Goal: Task Accomplishment & Management: Manage account settings

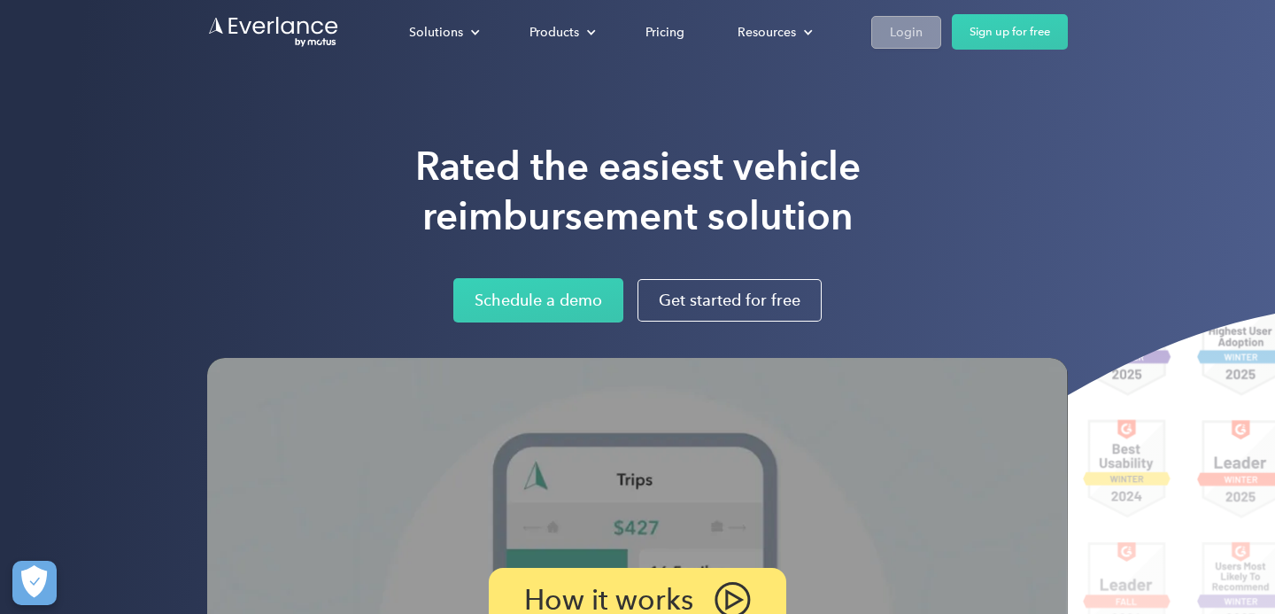
click at [920, 35] on div "Login" at bounding box center [906, 32] width 33 height 22
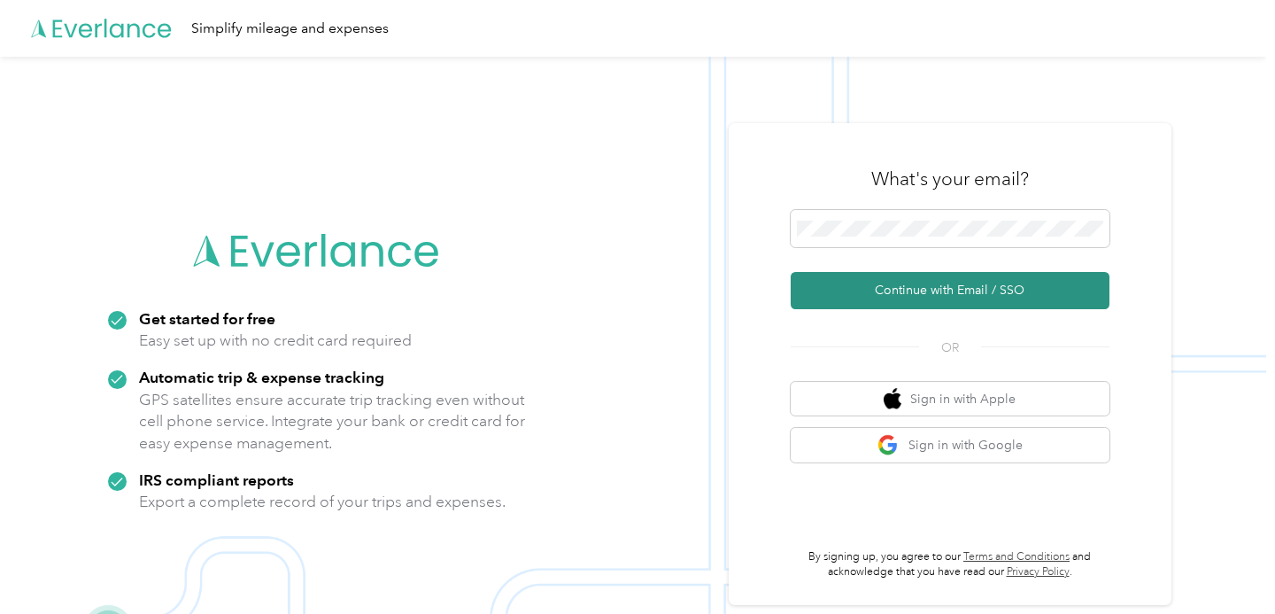
click at [961, 289] on button "Continue with Email / SSO" at bounding box center [950, 290] width 319 height 37
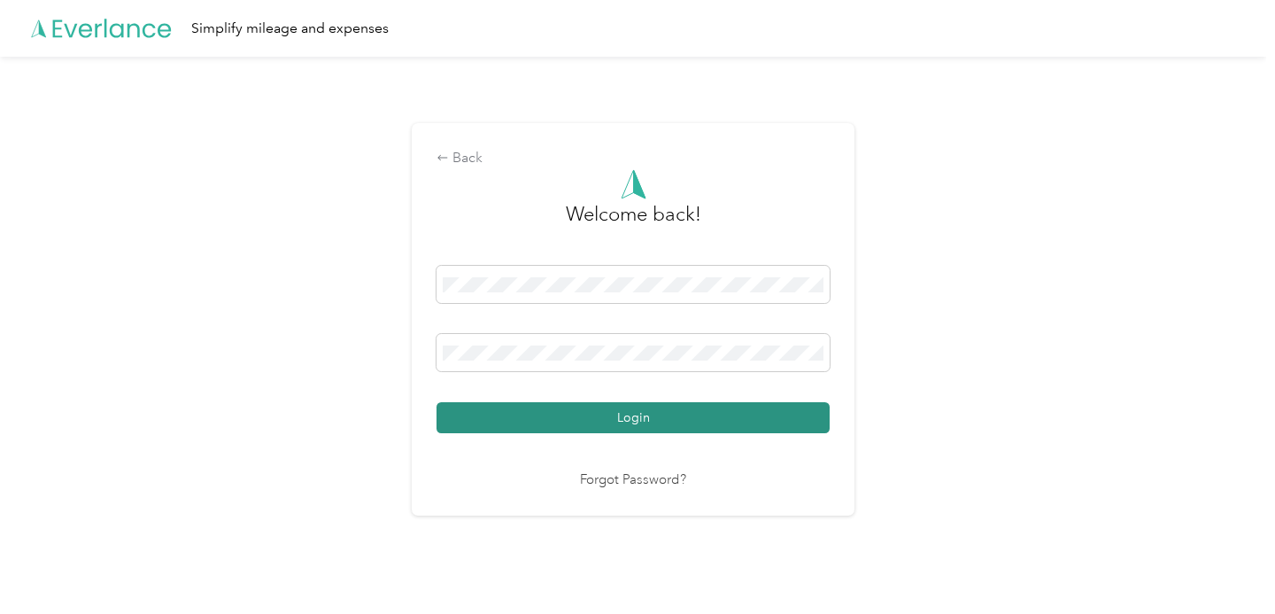
click at [639, 424] on button "Login" at bounding box center [632, 417] width 393 height 31
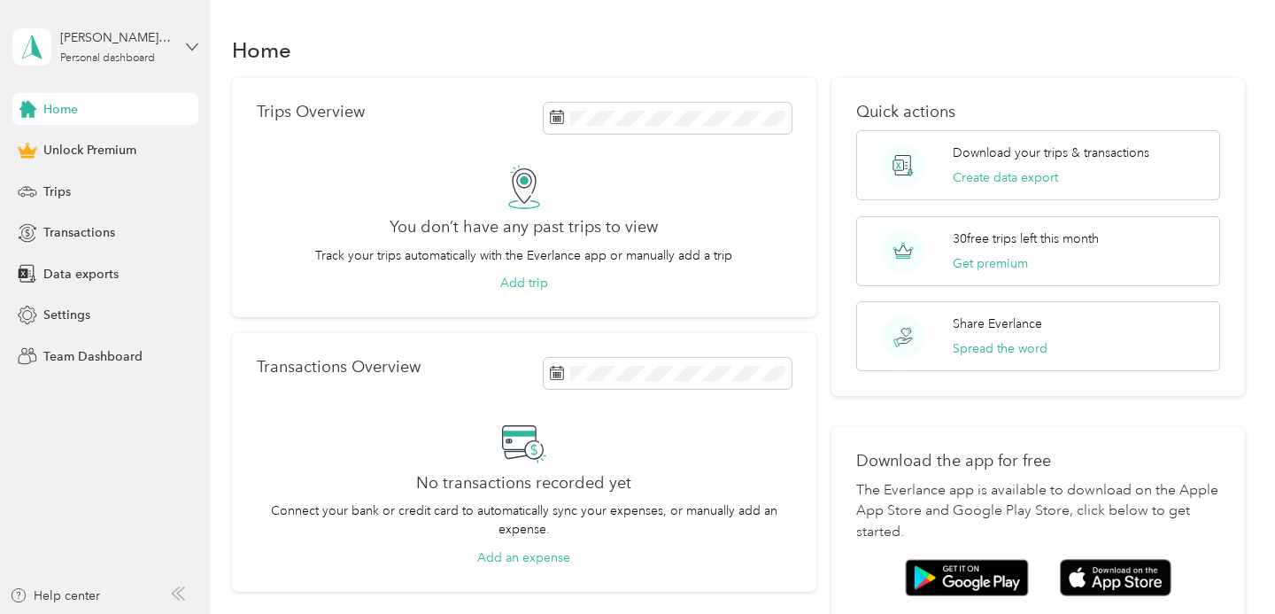
click at [190, 45] on icon at bounding box center [192, 47] width 12 height 12
click at [365, 46] on div "Home" at bounding box center [738, 49] width 1013 height 37
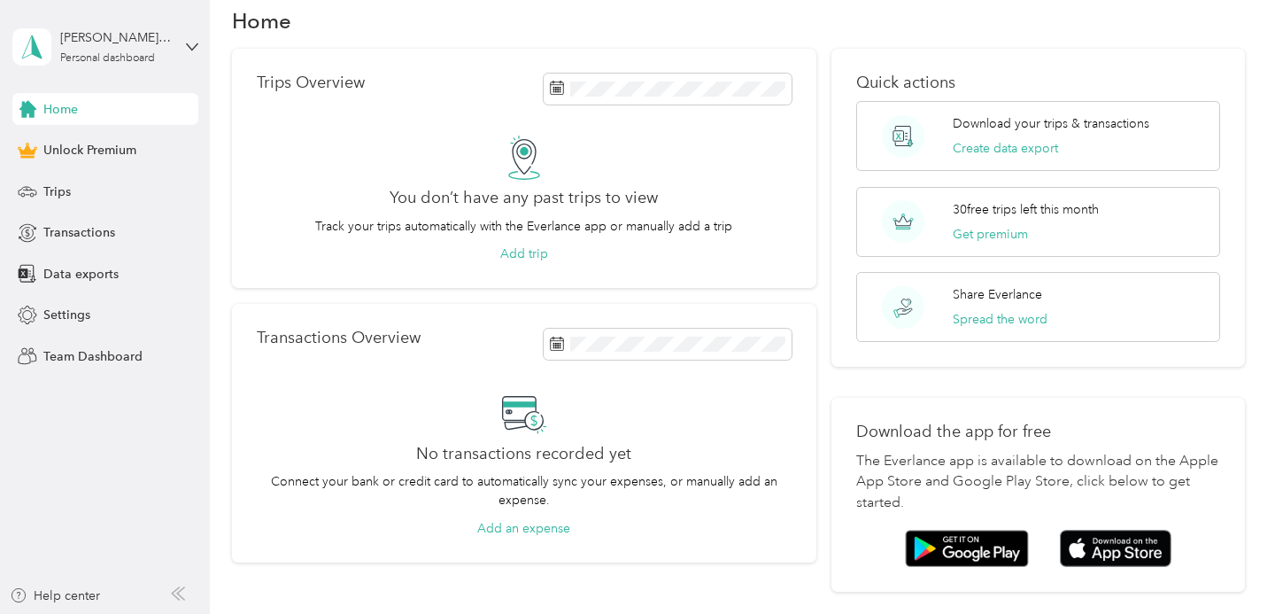
scroll to position [50, 0]
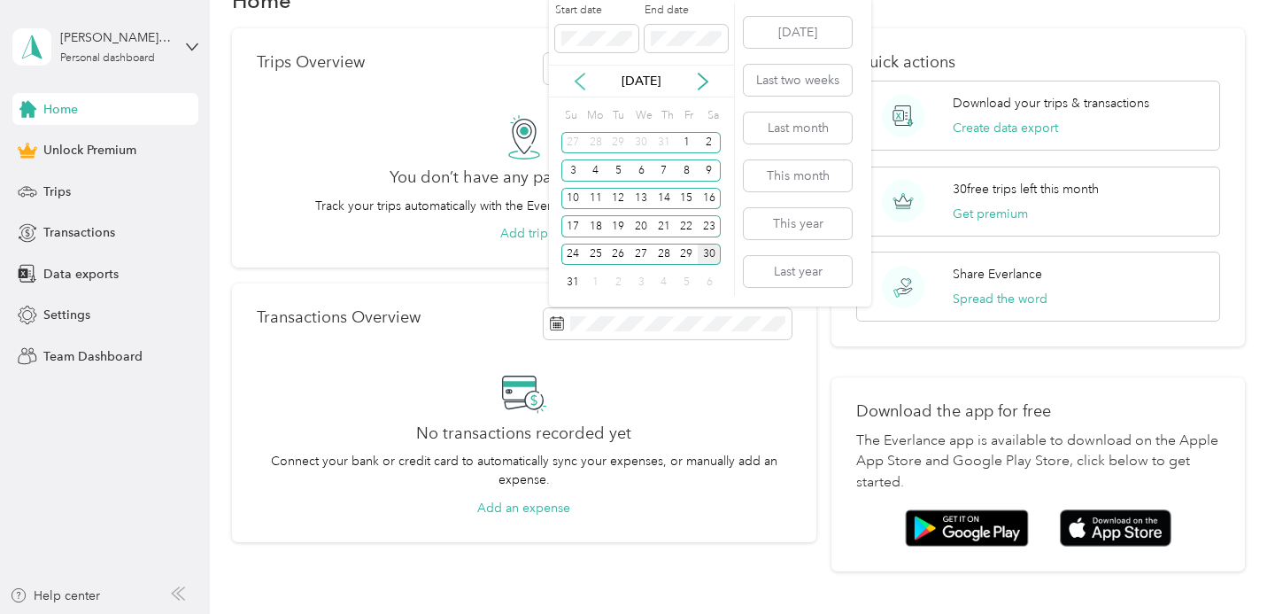
click at [575, 84] on icon at bounding box center [580, 82] width 18 height 18
click at [667, 141] on div "1" at bounding box center [664, 143] width 23 height 22
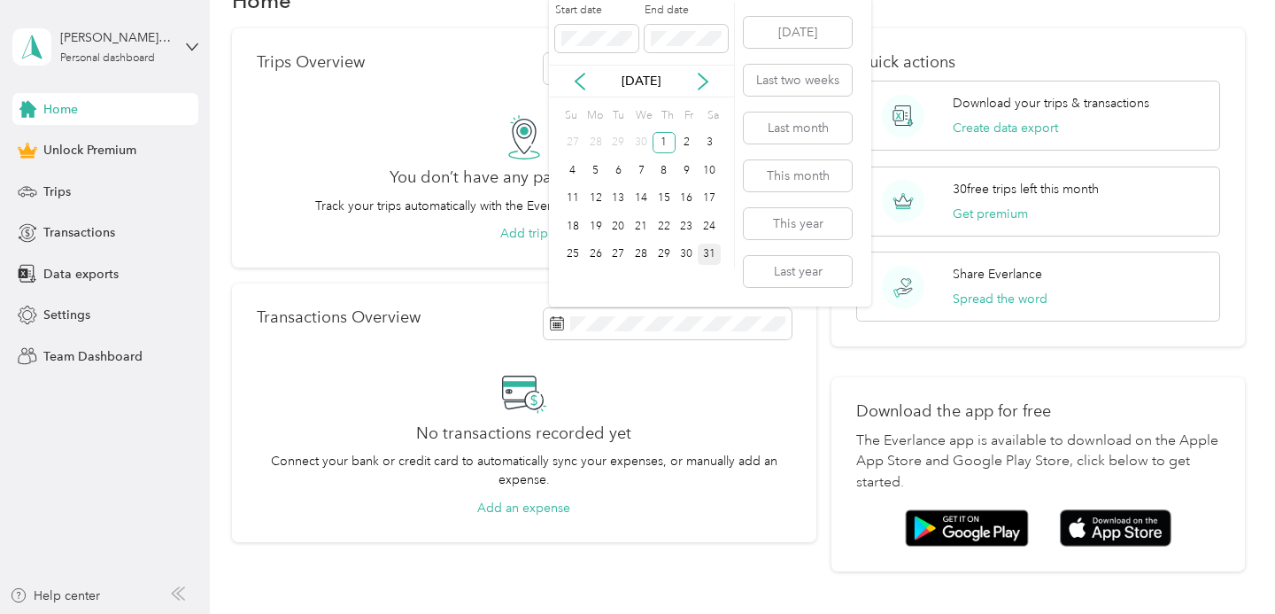
click at [712, 248] on div "31" at bounding box center [709, 254] width 23 height 22
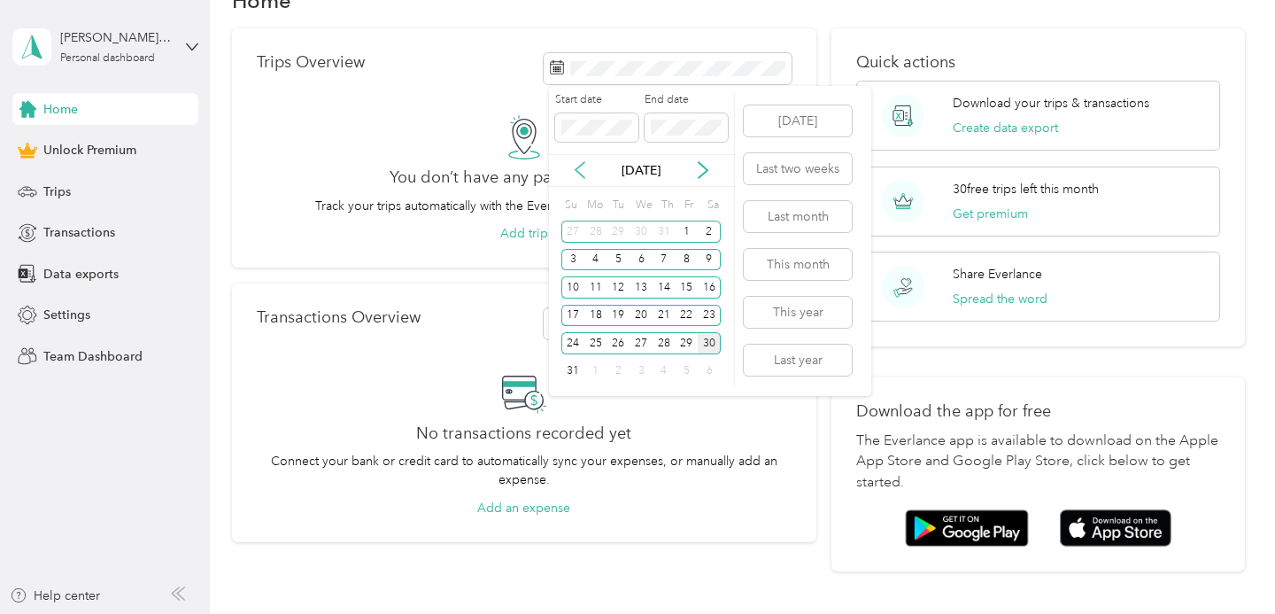
click at [575, 168] on icon at bounding box center [580, 170] width 18 height 18
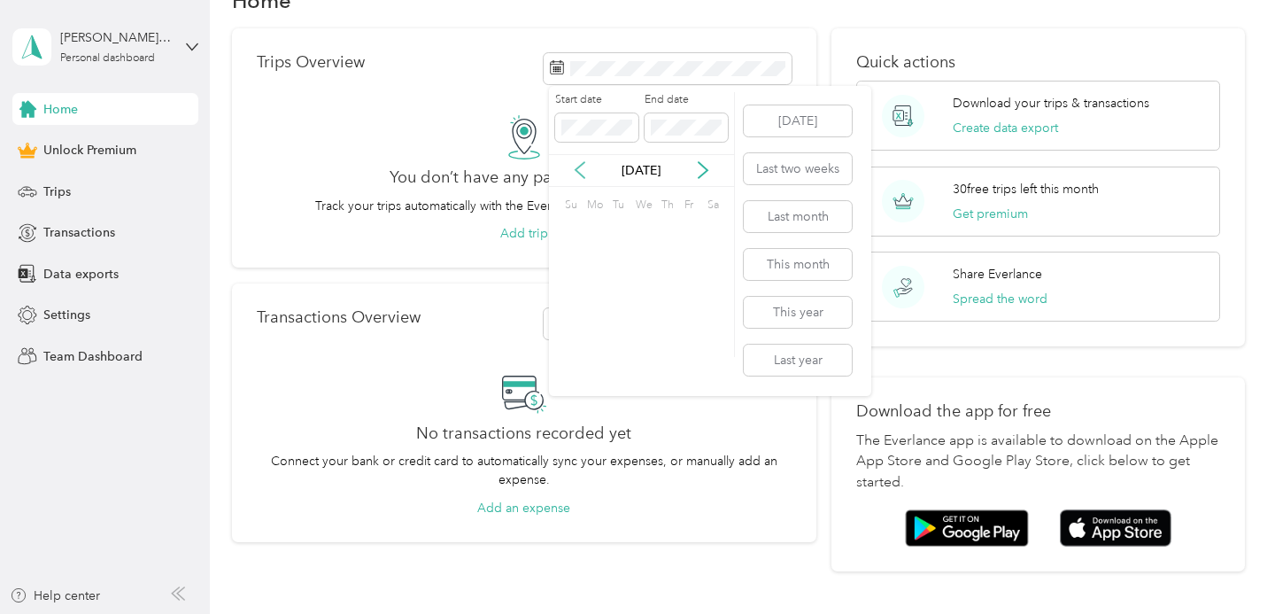
click at [575, 168] on icon at bounding box center [580, 170] width 18 height 18
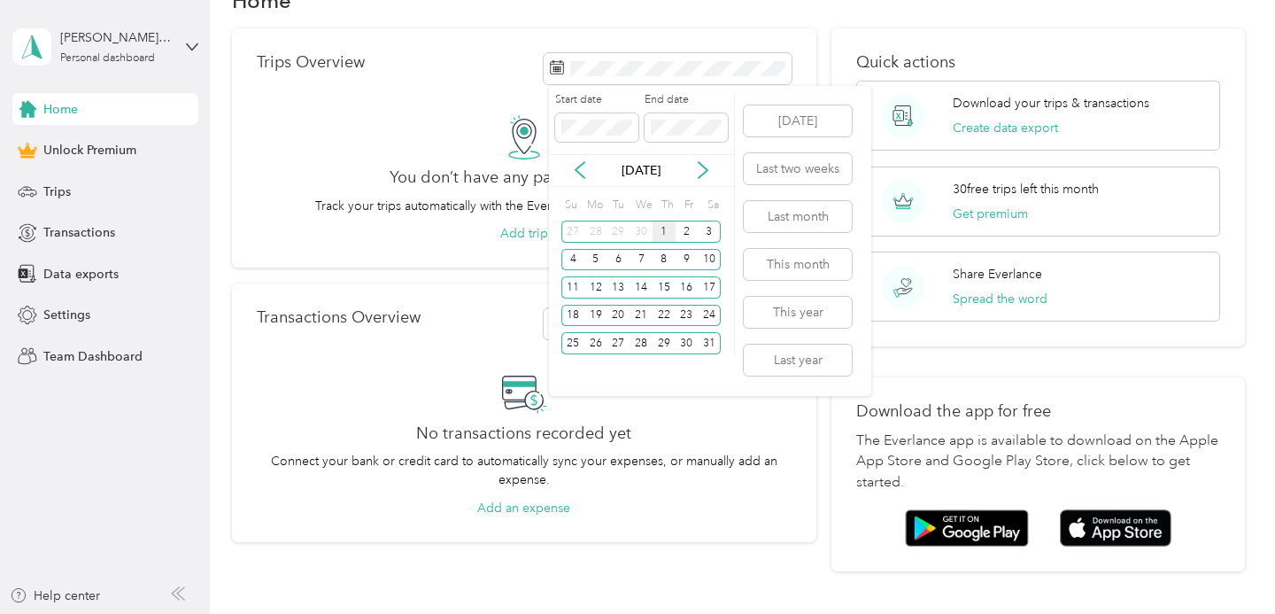
click at [662, 228] on div "1" at bounding box center [664, 231] width 23 height 22
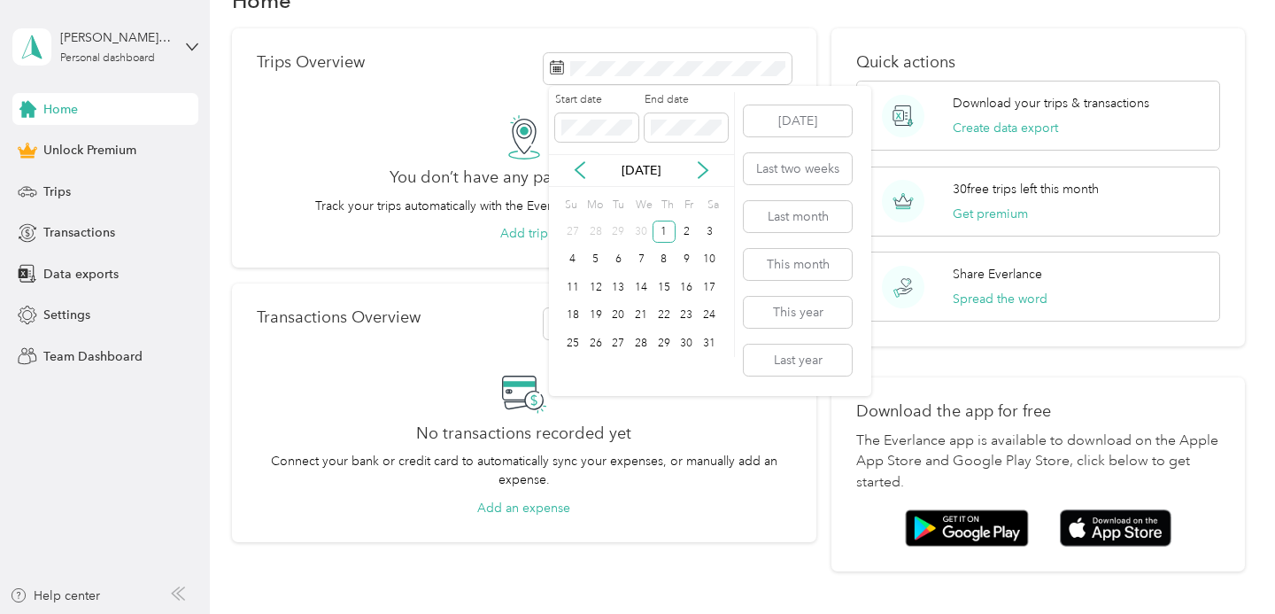
click at [703, 366] on div "Start date End date May 2025 Su Mo Tu We Th Fr Sa 27 28 29 30 1 2 3 4 5 6 7 8 9…" at bounding box center [642, 241] width 186 height 310
click at [635, 354] on div "28" at bounding box center [641, 343] width 23 height 28
click at [712, 337] on div "31" at bounding box center [709, 343] width 23 height 22
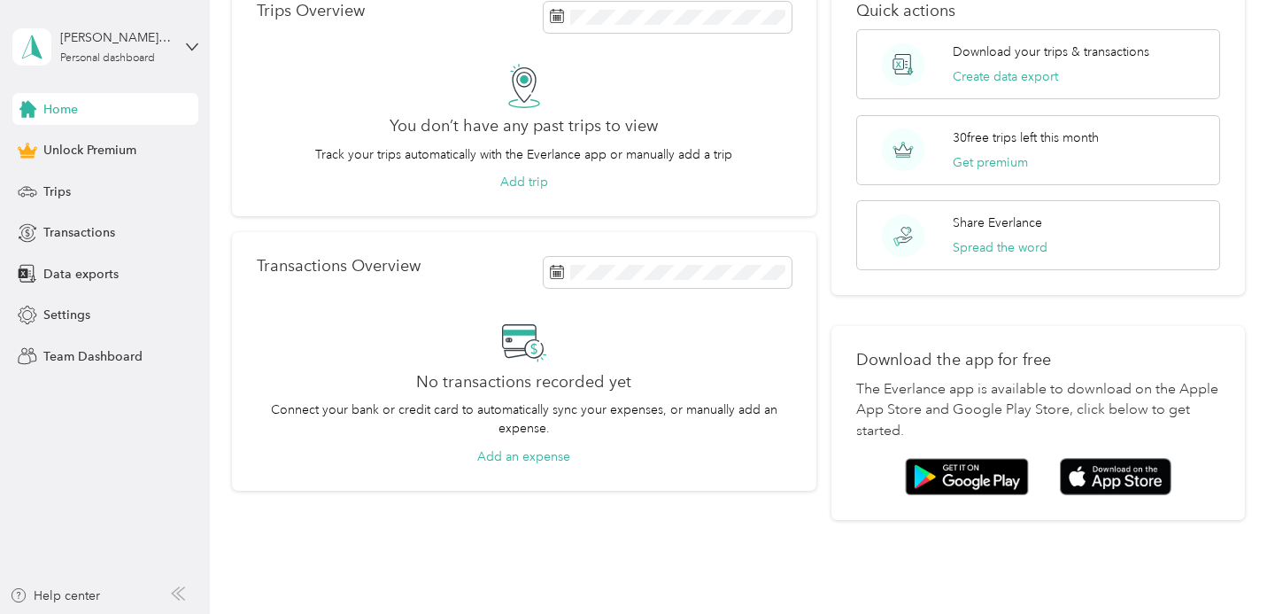
scroll to position [102, 0]
click at [686, 189] on div "You don’t have any past trips to view Track your trips automatically with the E…" at bounding box center [524, 127] width 535 height 128
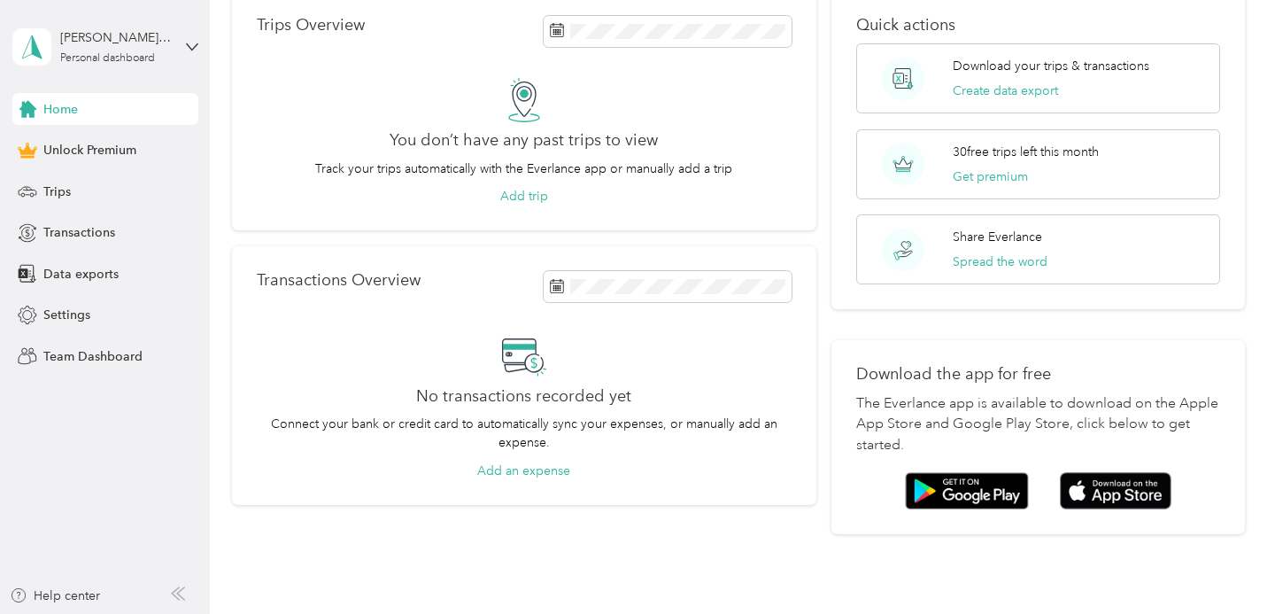
scroll to position [0, 0]
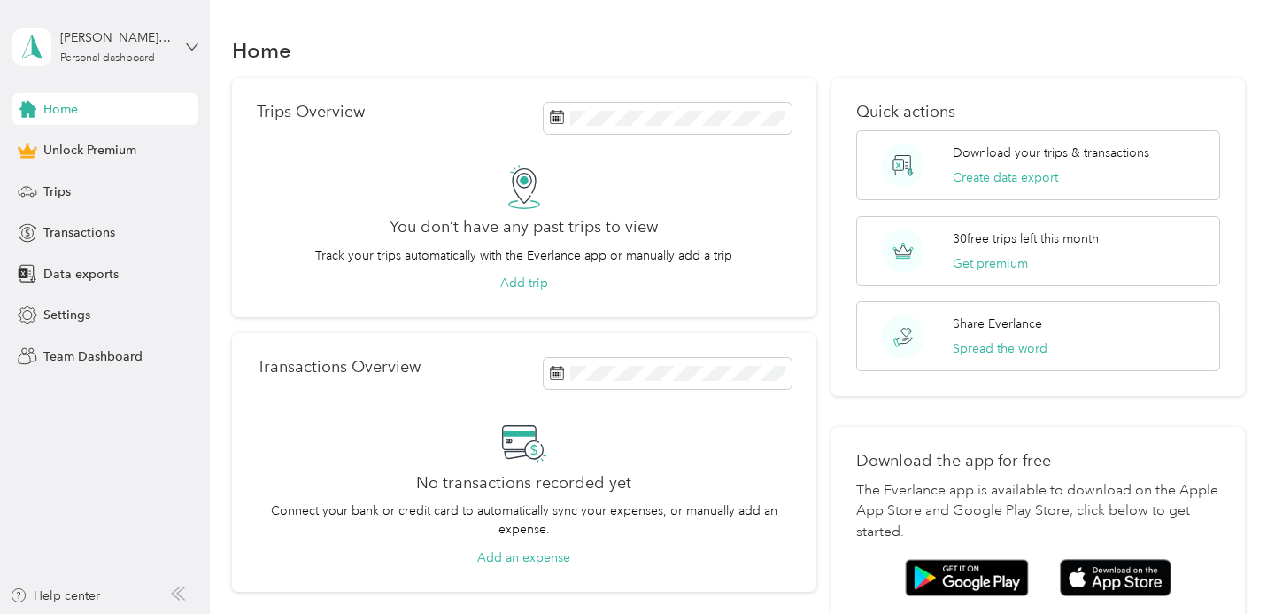
click at [192, 48] on icon at bounding box center [192, 47] width 12 height 12
click at [253, 35] on div "Home" at bounding box center [738, 49] width 1013 height 37
click at [100, 238] on span "Transactions" at bounding box center [79, 232] width 72 height 19
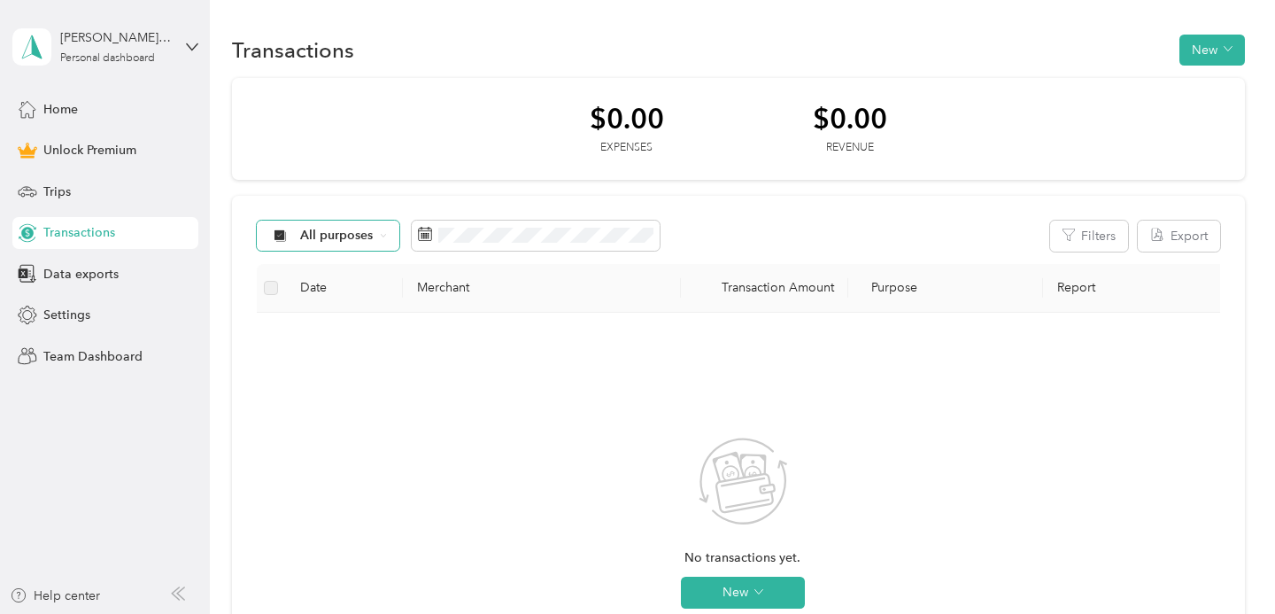
click at [384, 239] on icon at bounding box center [383, 235] width 7 height 7
click at [341, 393] on li "Real Estate" at bounding box center [328, 391] width 142 height 31
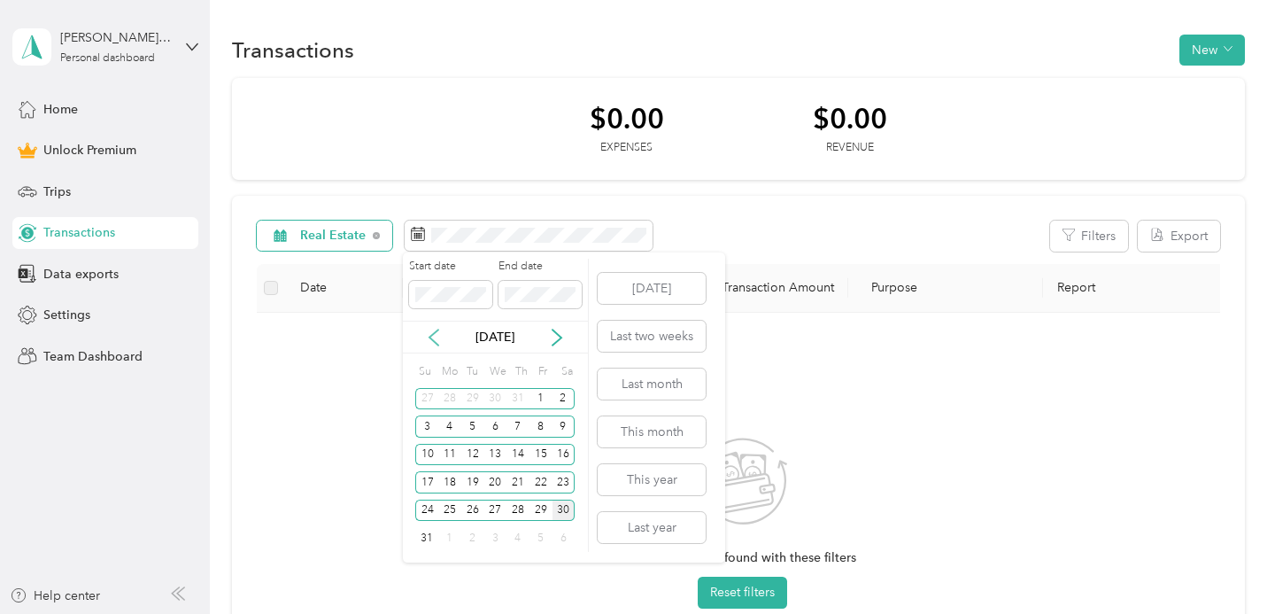
click at [428, 333] on icon at bounding box center [434, 337] width 18 height 18
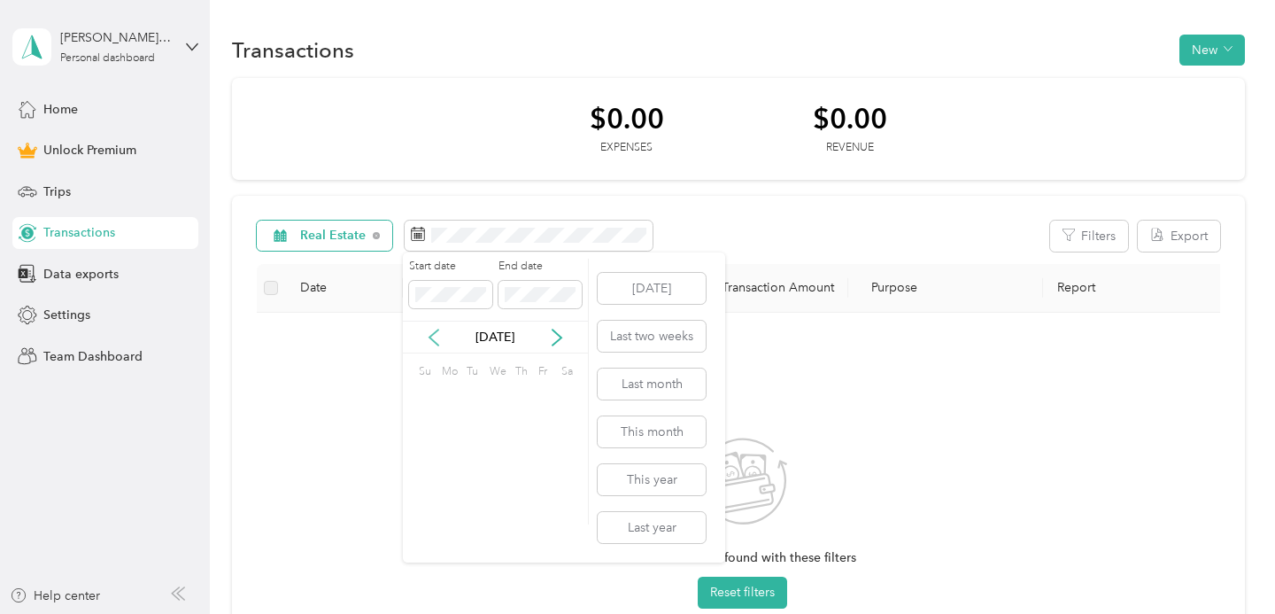
click at [428, 334] on icon at bounding box center [434, 337] width 18 height 18
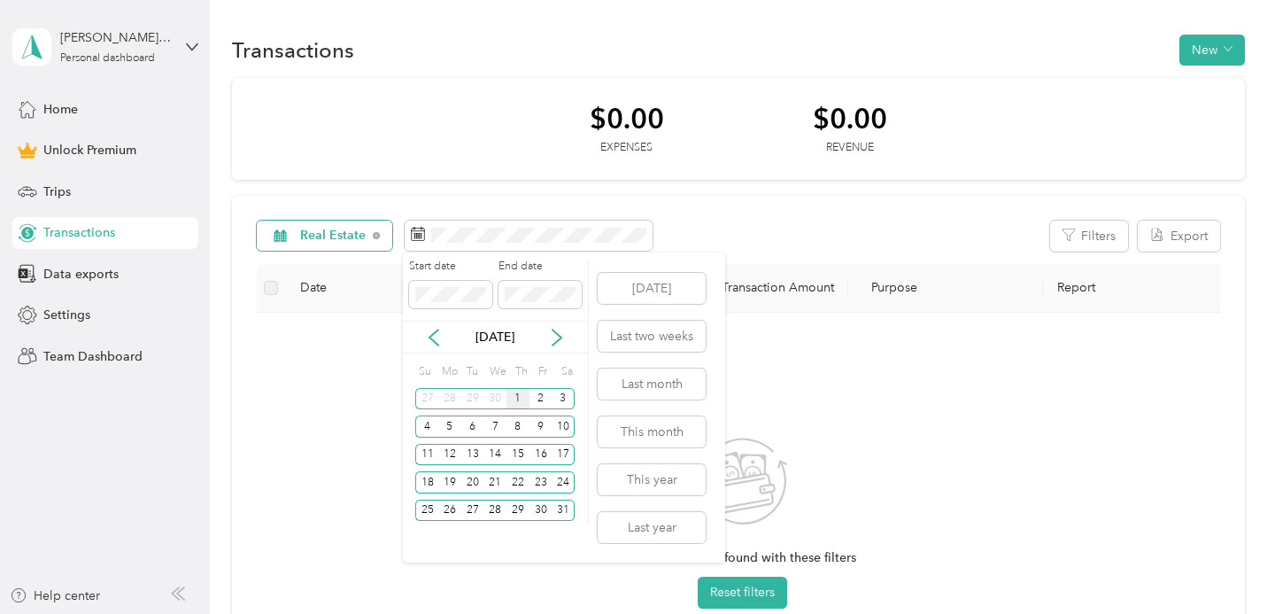
click at [521, 397] on div "1" at bounding box center [517, 399] width 23 height 22
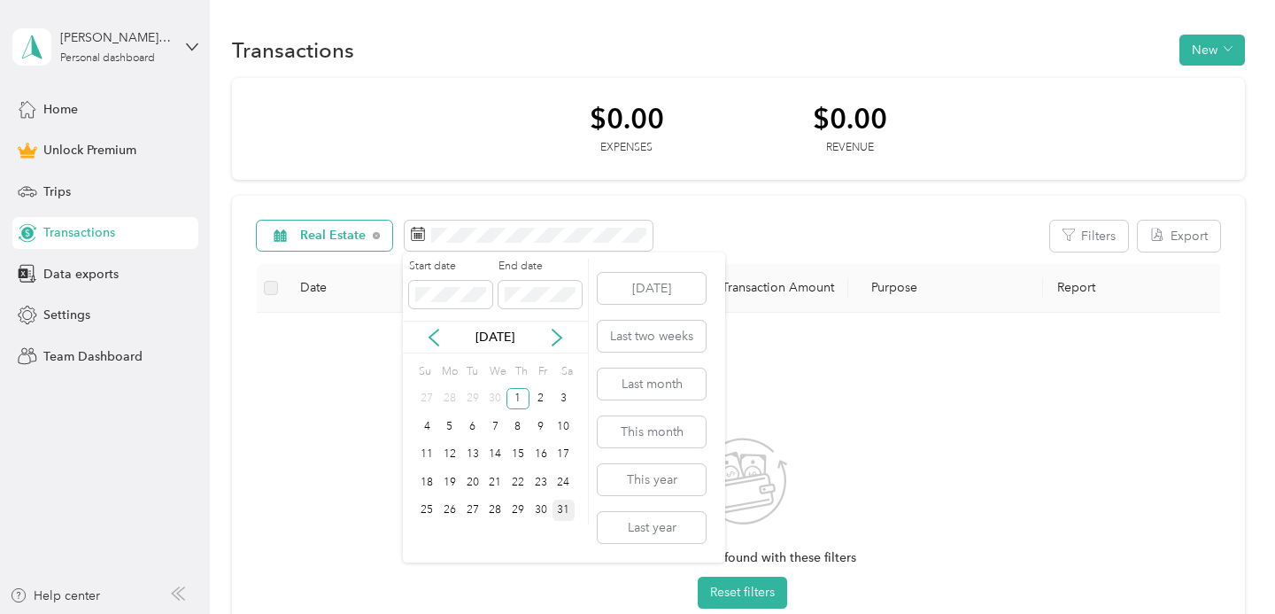
click at [566, 513] on div "31" at bounding box center [563, 510] width 23 height 22
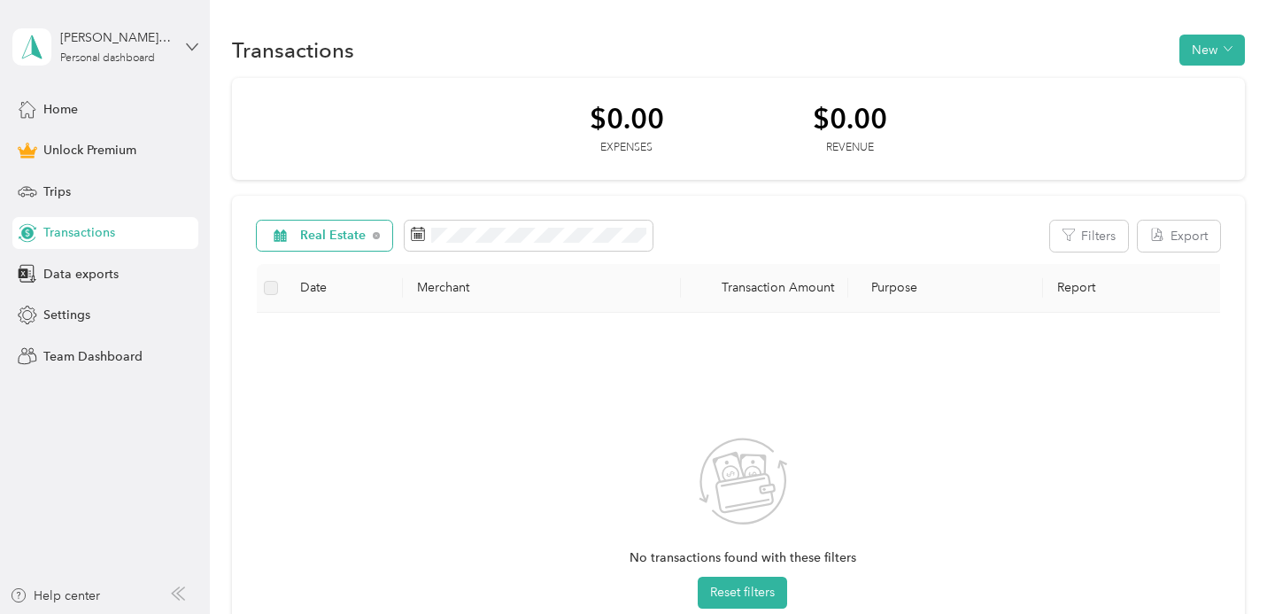
click at [191, 46] on icon at bounding box center [192, 47] width 12 height 12
click at [396, 61] on div "Transactions New" at bounding box center [738, 49] width 1013 height 37
